Goal: Download file/media

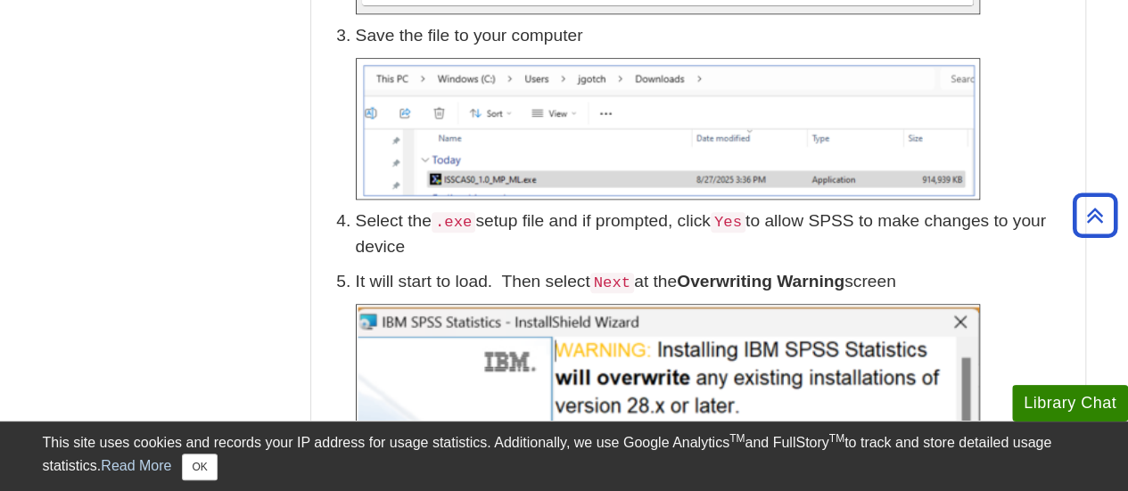
scroll to position [829, 0]
click at [207, 470] on button "OK" at bounding box center [199, 467] width 35 height 27
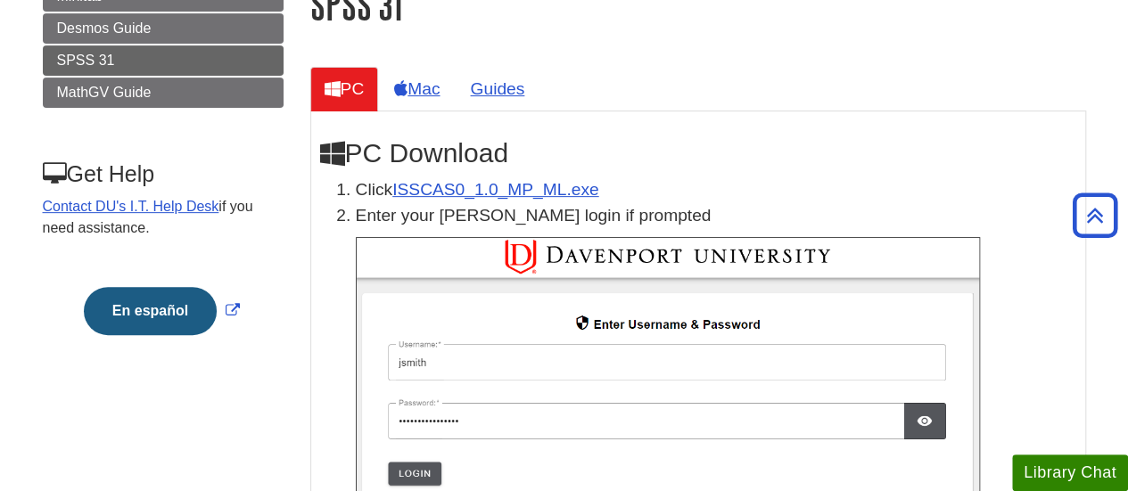
scroll to position [260, 0]
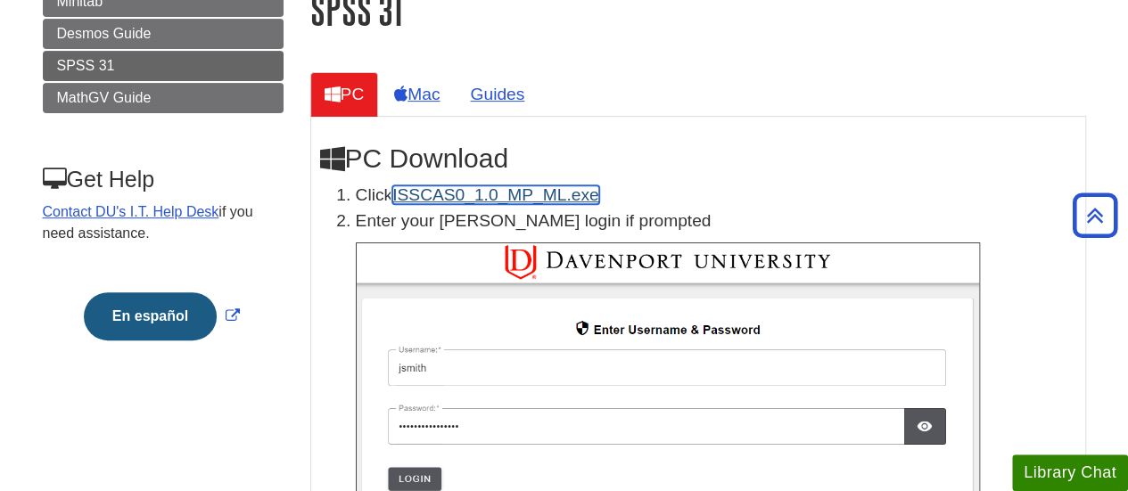
click at [490, 204] on link "ISSCAS0_1.0_MP_ML.exe" at bounding box center [495, 195] width 206 height 19
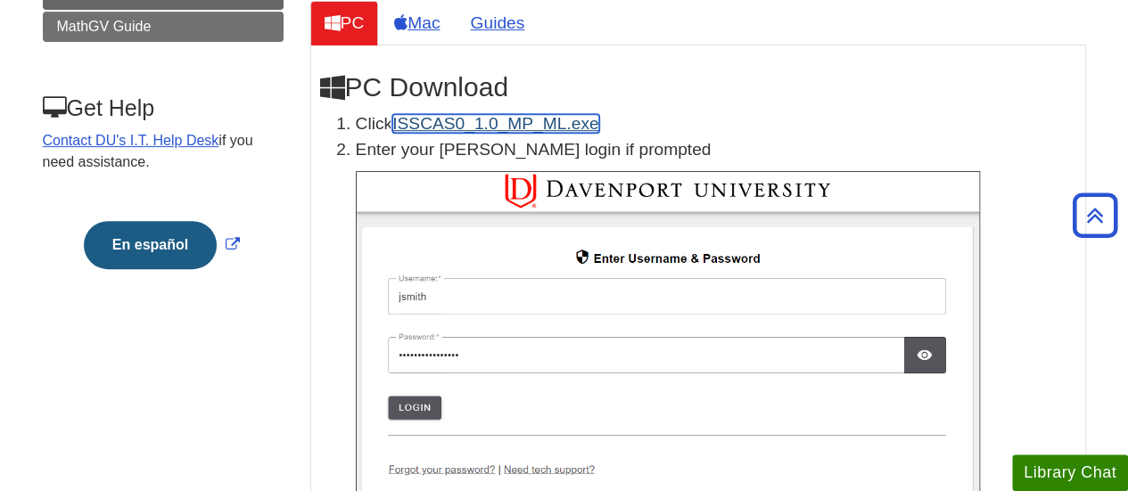
scroll to position [0, 0]
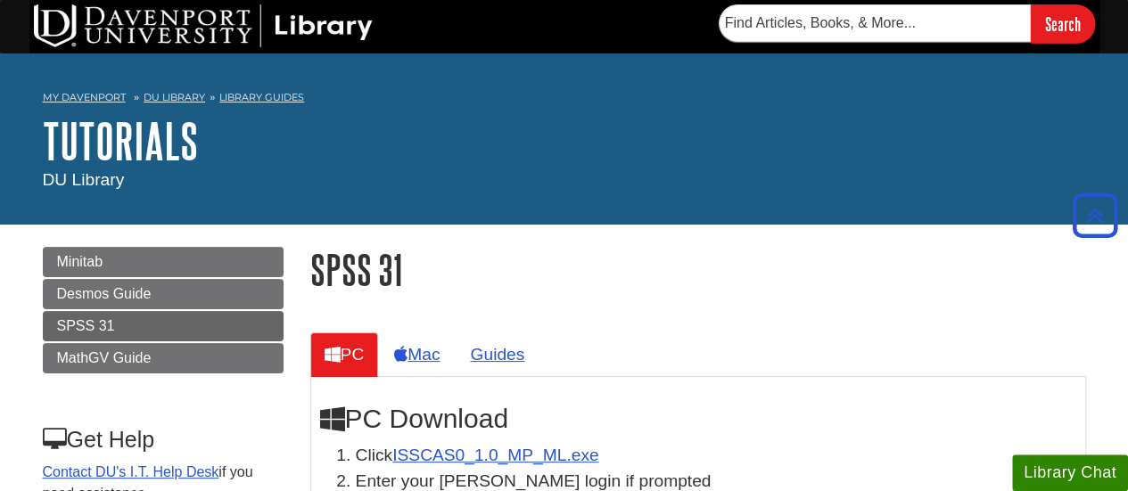
click at [865, 456] on li "Click ISSCAS0_1.0_MP_ML.exe" at bounding box center [716, 456] width 721 height 26
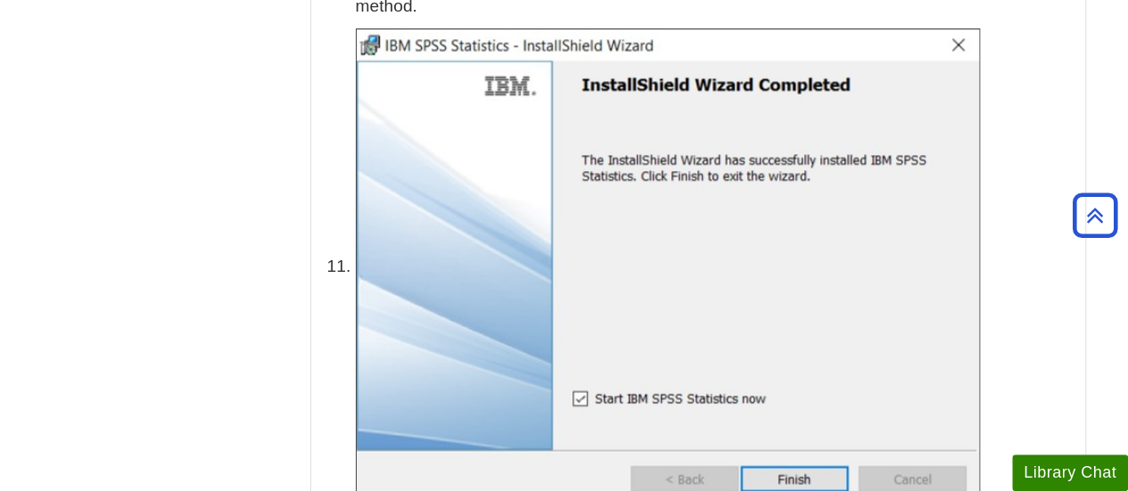
scroll to position [3405, 0]
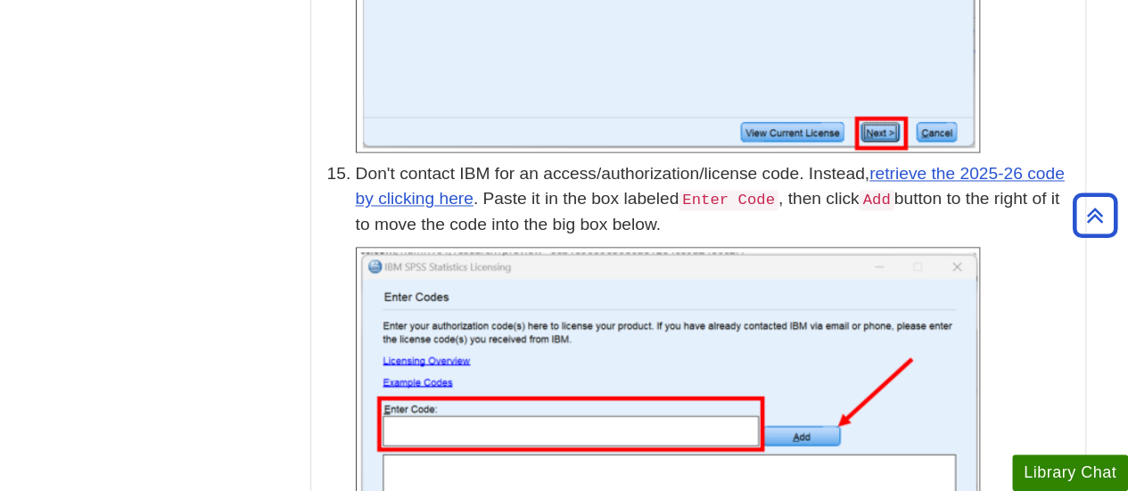
scroll to position [4830, 0]
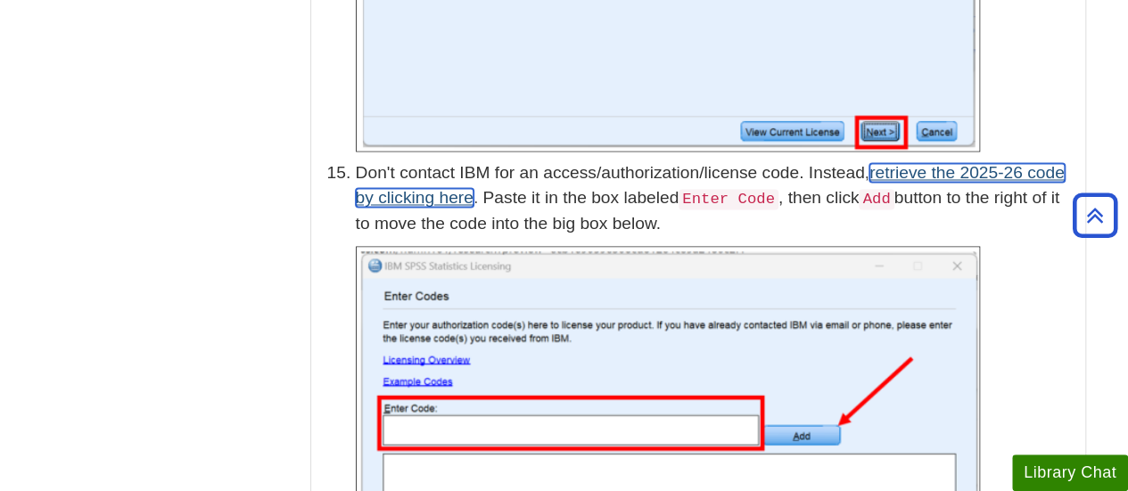
click at [988, 163] on link "retrieve the 2025-26 code by clicking here" at bounding box center [710, 185] width 709 height 45
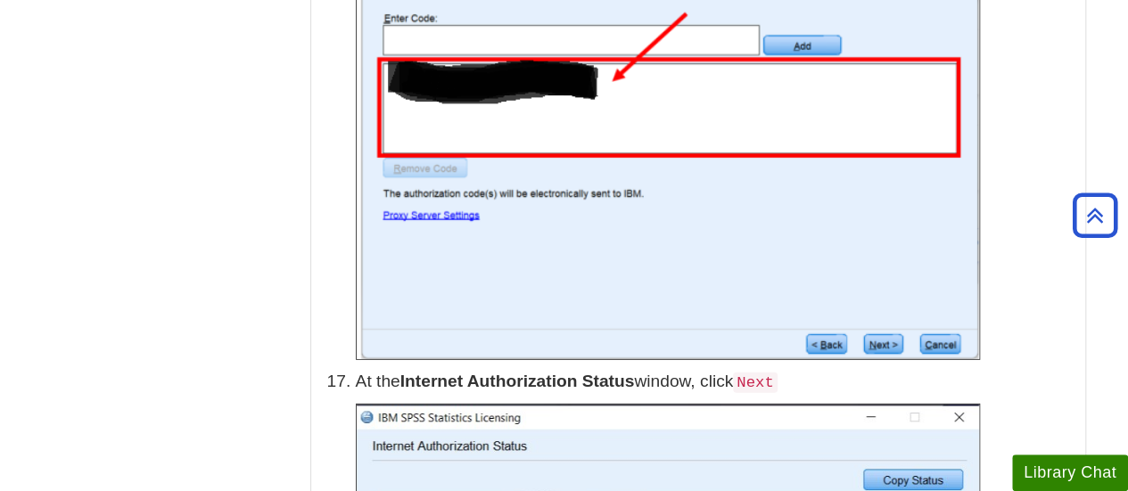
scroll to position [5795, 0]
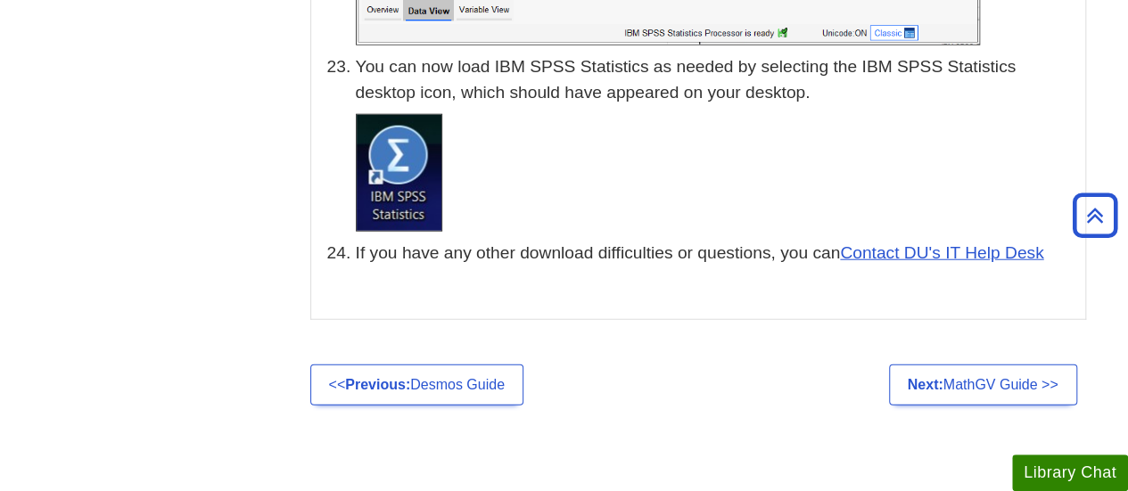
scroll to position [8943, 0]
